Goal: Find contact information

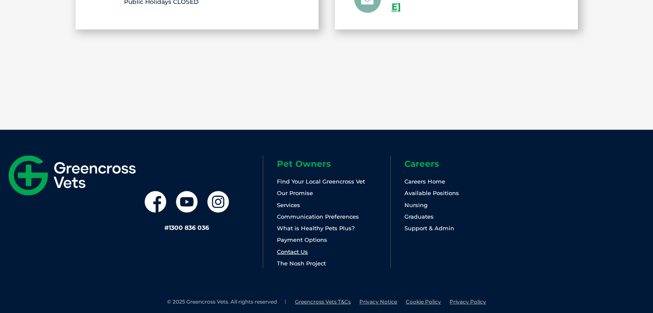
click at [295, 249] on link "Contact Us" at bounding box center [292, 252] width 31 height 7
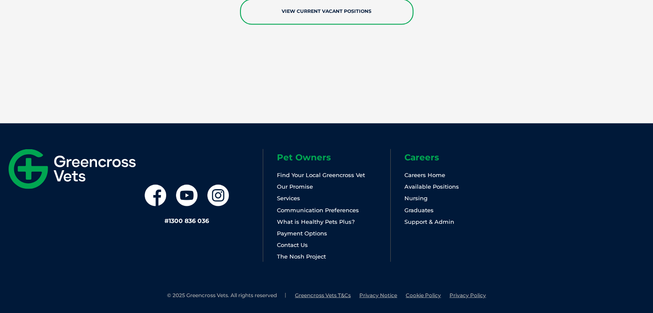
scroll to position [1614, 0]
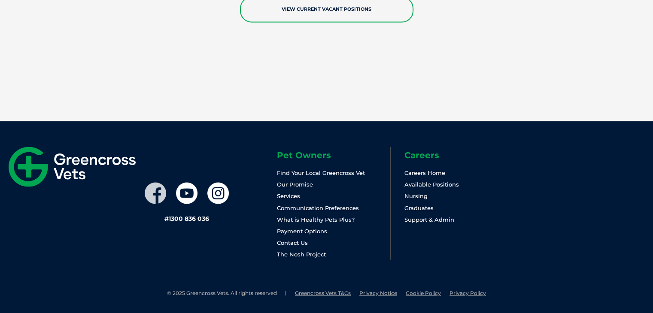
click at [148, 192] on icon at bounding box center [155, 192] width 21 height 21
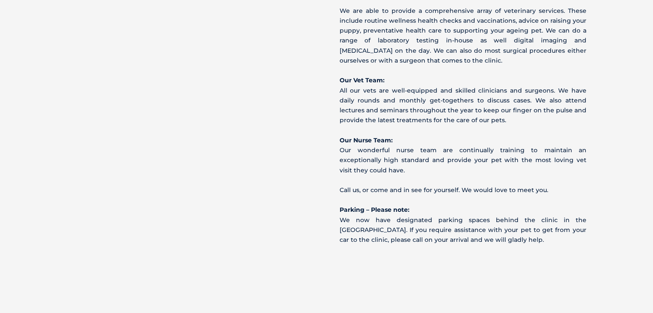
scroll to position [558, 0]
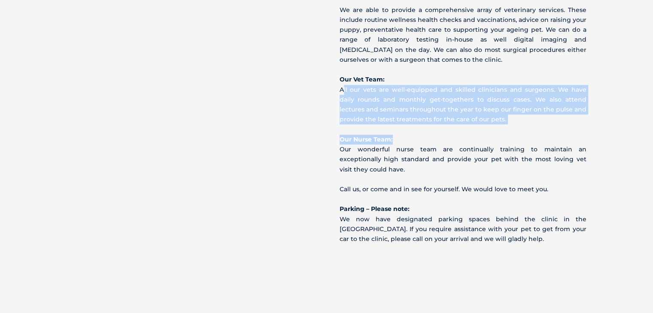
drag, startPoint x: 337, startPoint y: 83, endPoint x: 510, endPoint y: 126, distance: 178.2
click at [510, 126] on div "Welcome to Greencross Vets Moorooka Our clinic The Greencross Moorooka team hav…" at bounding box center [464, 10] width 275 height 467
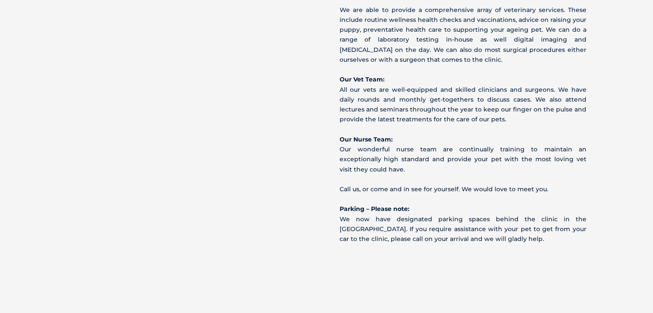
click at [499, 144] on p "Our Nurse Team: Our wonderful nurse team are continually training to maintain a…" at bounding box center [463, 155] width 247 height 40
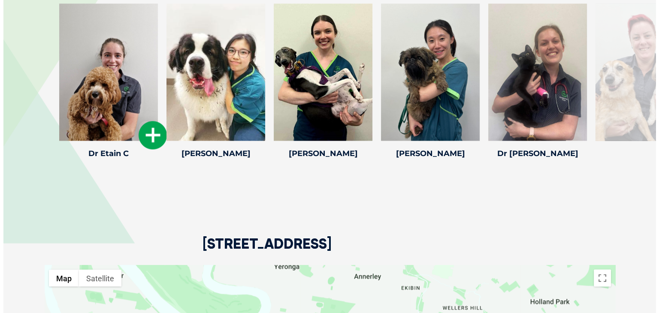
scroll to position [1417, 0]
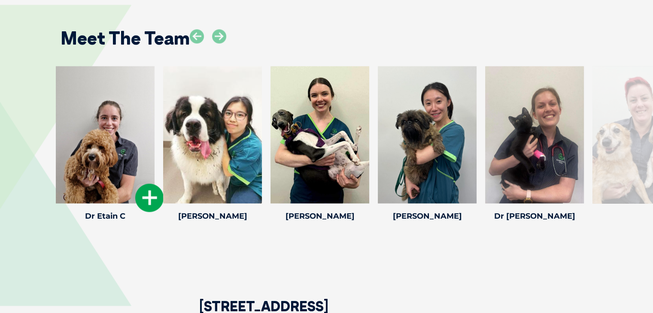
click at [124, 131] on div at bounding box center [105, 134] width 99 height 137
click at [151, 191] on icon at bounding box center [149, 198] width 28 height 28
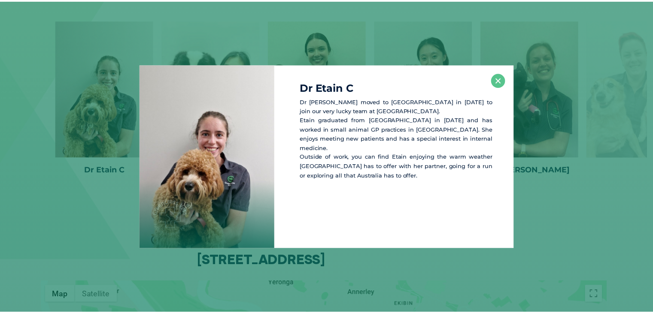
scroll to position [1465, 0]
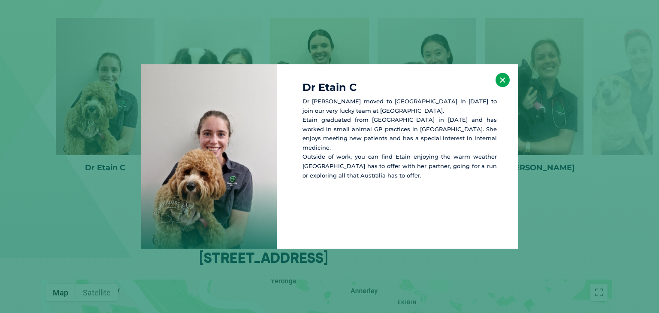
click at [502, 81] on button "×" at bounding box center [503, 80] width 14 height 14
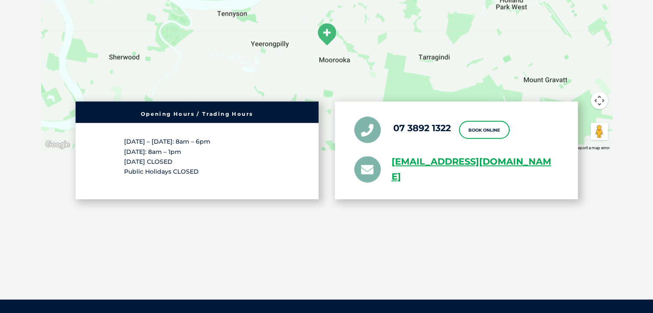
scroll to position [1715, 0]
